Goal: Task Accomplishment & Management: Use online tool/utility

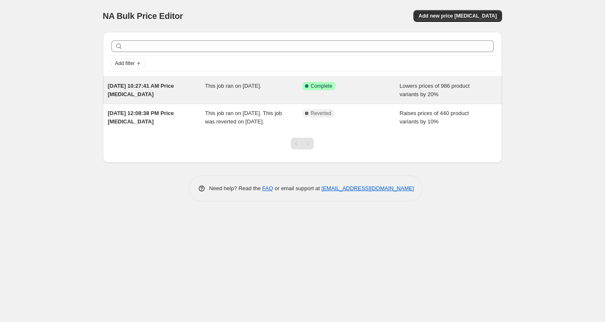
click at [223, 86] on span "This job ran on September 1, 2025." at bounding box center [233, 86] width 56 height 6
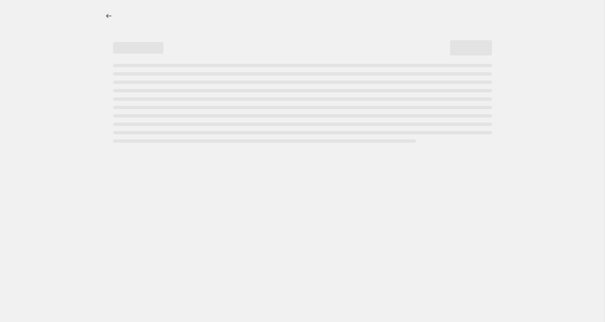
select select "percentage"
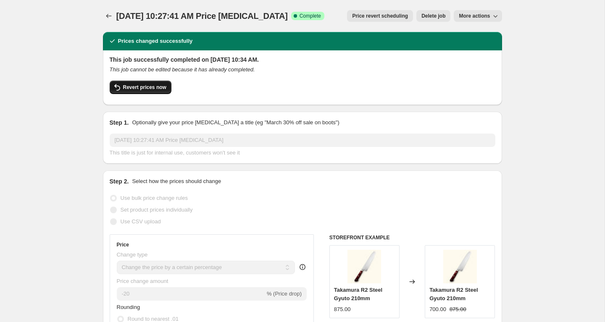
click at [143, 83] on button "Revert prices now" at bounding box center [141, 87] width 62 height 13
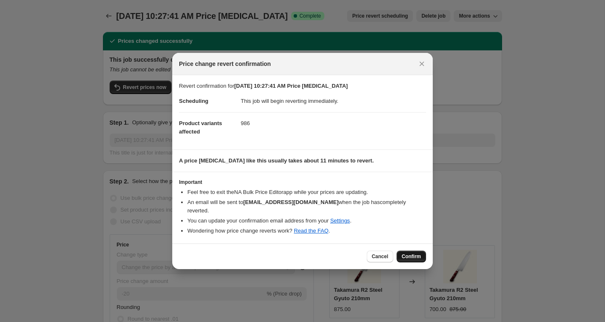
click at [413, 253] on span "Confirm" at bounding box center [411, 256] width 19 height 7
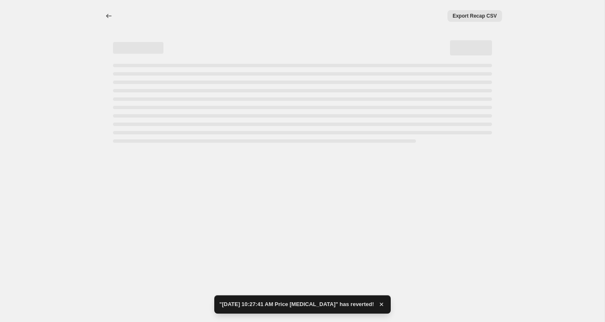
select select "percentage"
